Goal: Information Seeking & Learning: Learn about a topic

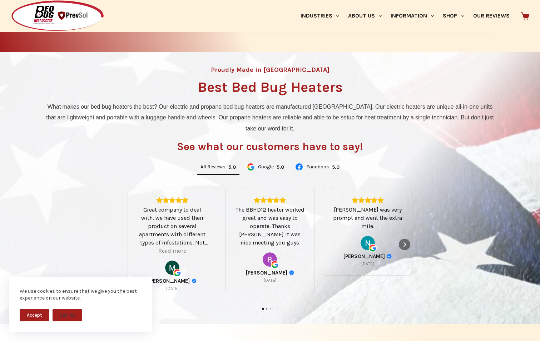
scroll to position [500, 0]
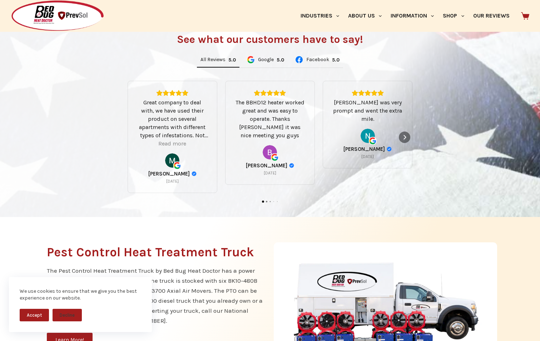
click at [31, 311] on button "Accept" at bounding box center [34, 315] width 29 height 13
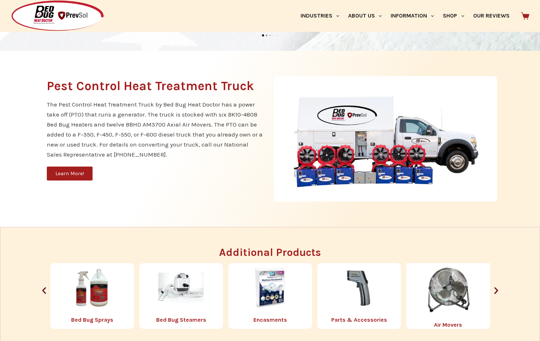
scroll to position [679, 0]
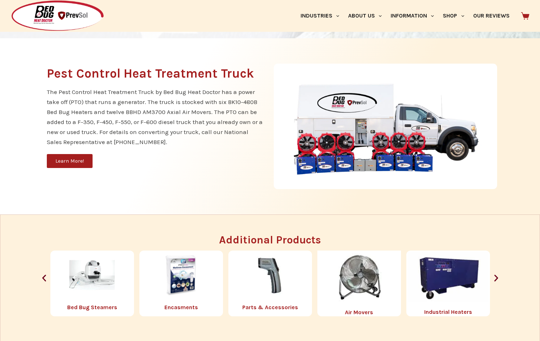
click at [75, 166] on link "Learn More!" at bounding box center [70, 161] width 46 height 14
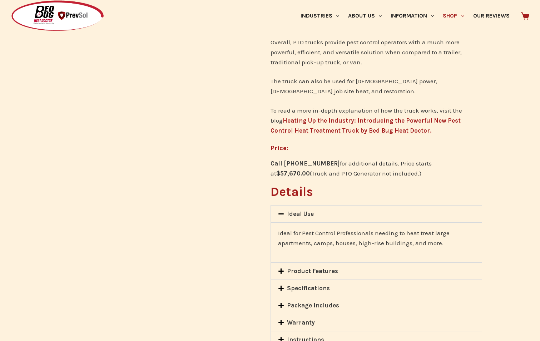
scroll to position [429, 0]
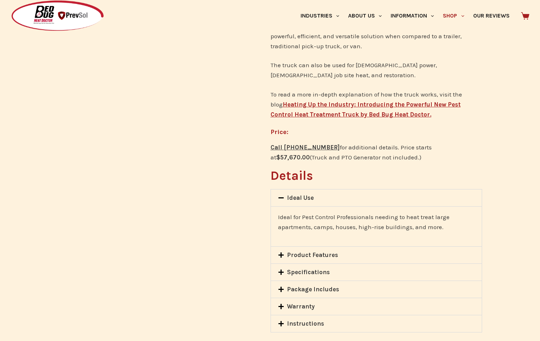
click at [296, 251] on link "Product Features" at bounding box center [312, 254] width 51 height 7
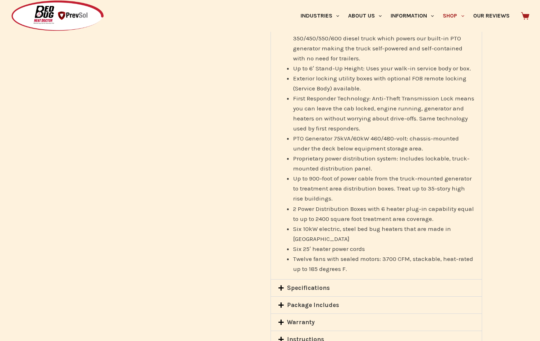
scroll to position [643, 0]
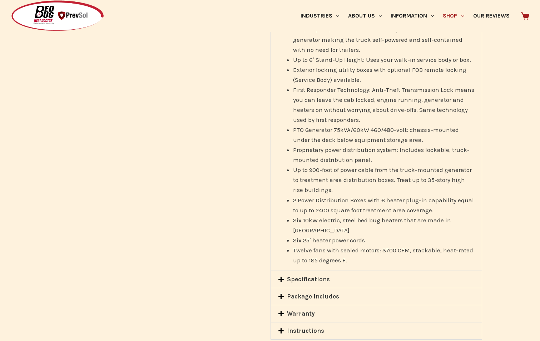
click at [308, 276] on link "Specifications" at bounding box center [308, 279] width 43 height 7
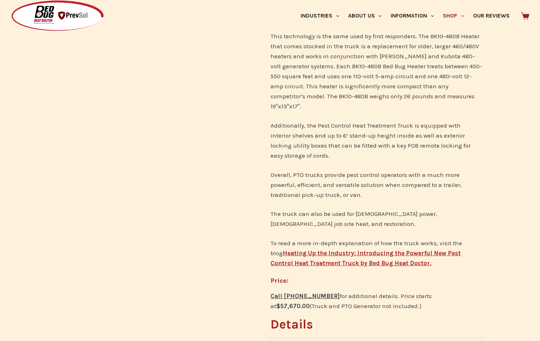
scroll to position [143, 0]
